Goal: Information Seeking & Learning: Compare options

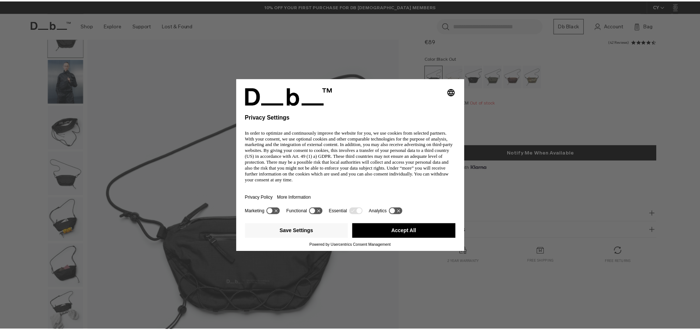
scroll to position [37, 0]
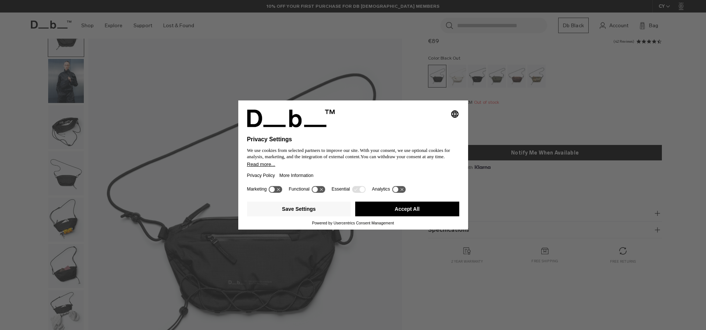
click at [421, 205] on button "Accept All" at bounding box center [407, 208] width 104 height 15
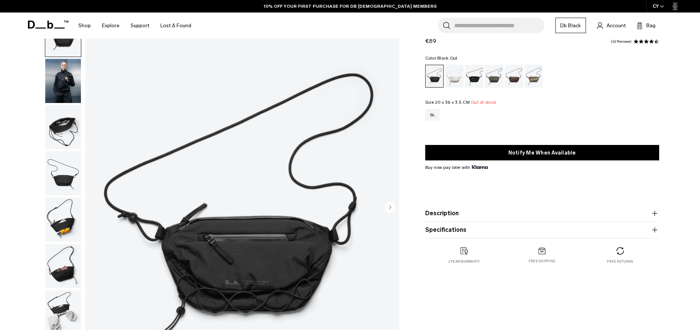
click at [389, 210] on circle "Next slide" at bounding box center [389, 206] width 11 height 11
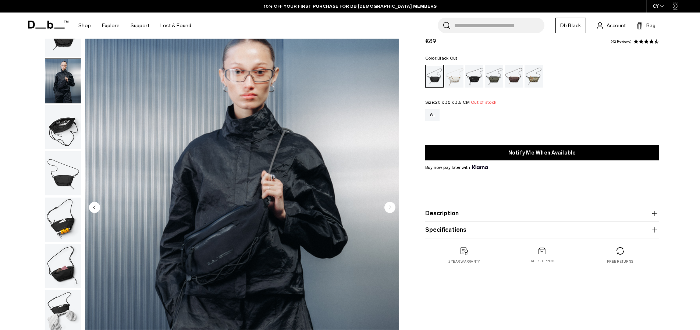
click at [389, 210] on circle "Next slide" at bounding box center [389, 206] width 11 height 11
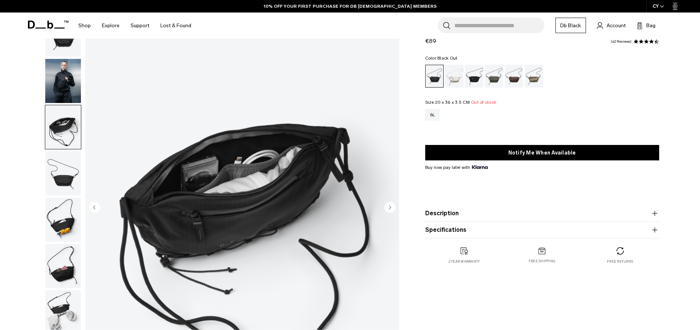
click at [389, 210] on circle "Next slide" at bounding box center [389, 206] width 11 height 11
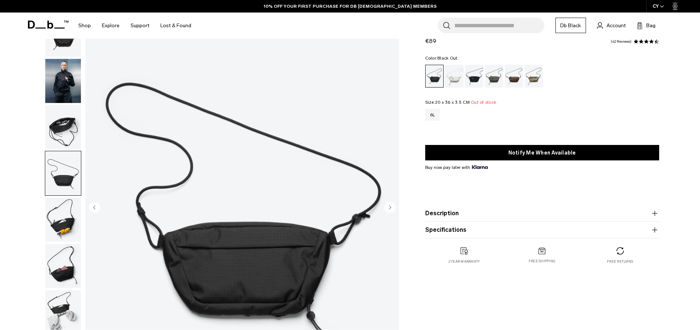
click at [389, 210] on circle "Next slide" at bounding box center [389, 206] width 11 height 11
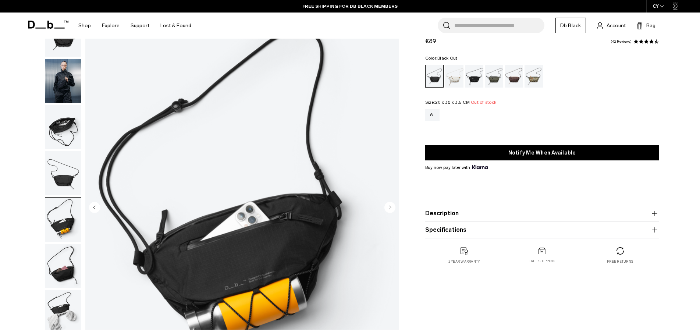
click at [389, 210] on circle "Next slide" at bounding box center [389, 206] width 11 height 11
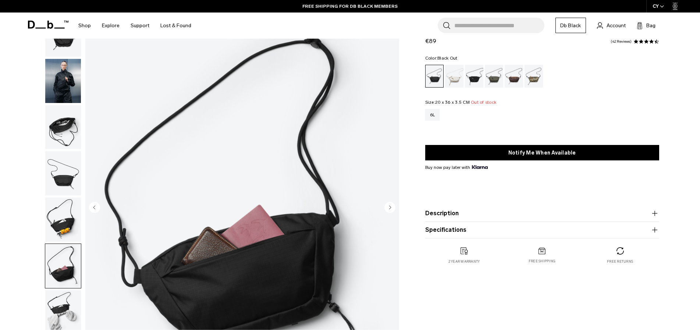
click at [389, 210] on circle "Next slide" at bounding box center [389, 206] width 11 height 11
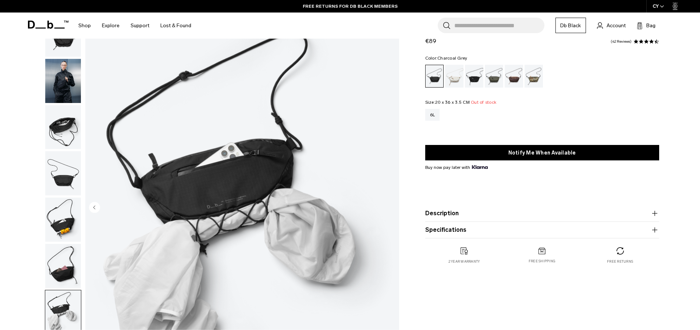
click at [474, 81] on div "Charcoal Grey" at bounding box center [474, 76] width 19 height 23
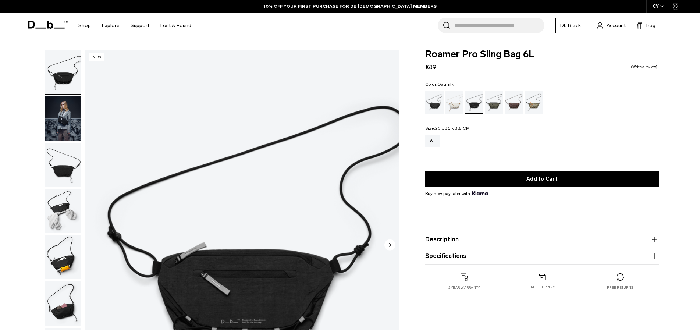
click at [458, 101] on div "Oatmilk" at bounding box center [454, 102] width 19 height 23
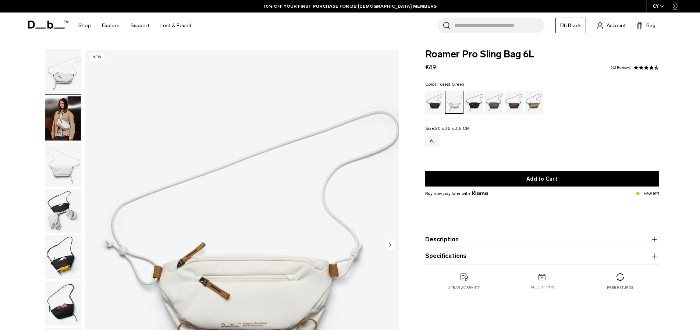
click at [490, 97] on div "Forest Green" at bounding box center [494, 102] width 19 height 23
